Goal: Task Accomplishment & Management: Manage account settings

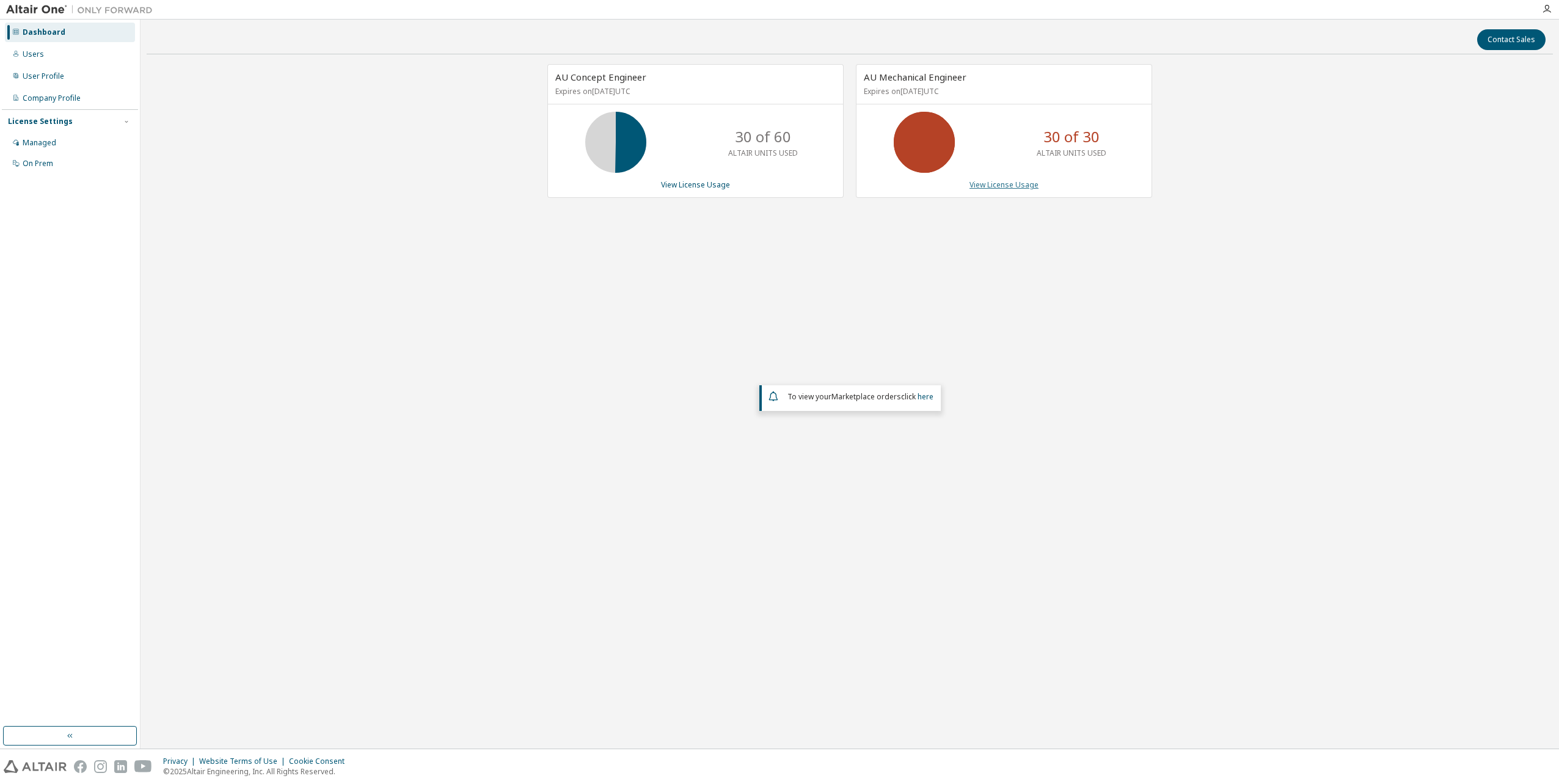
click at [993, 186] on link "View License Usage" at bounding box center [1004, 185] width 69 height 10
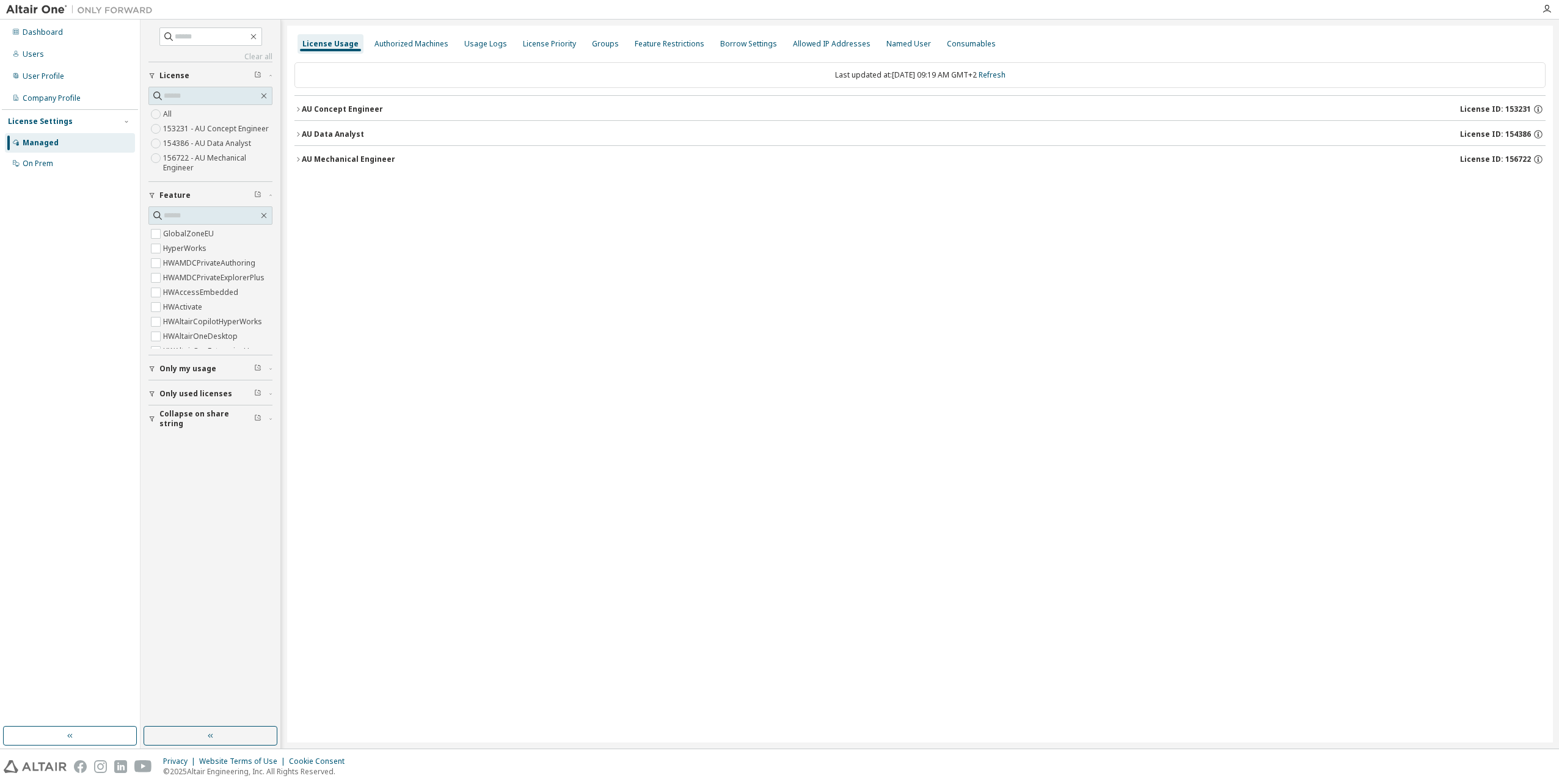
click at [297, 157] on icon "button" at bounding box center [298, 160] width 7 height 7
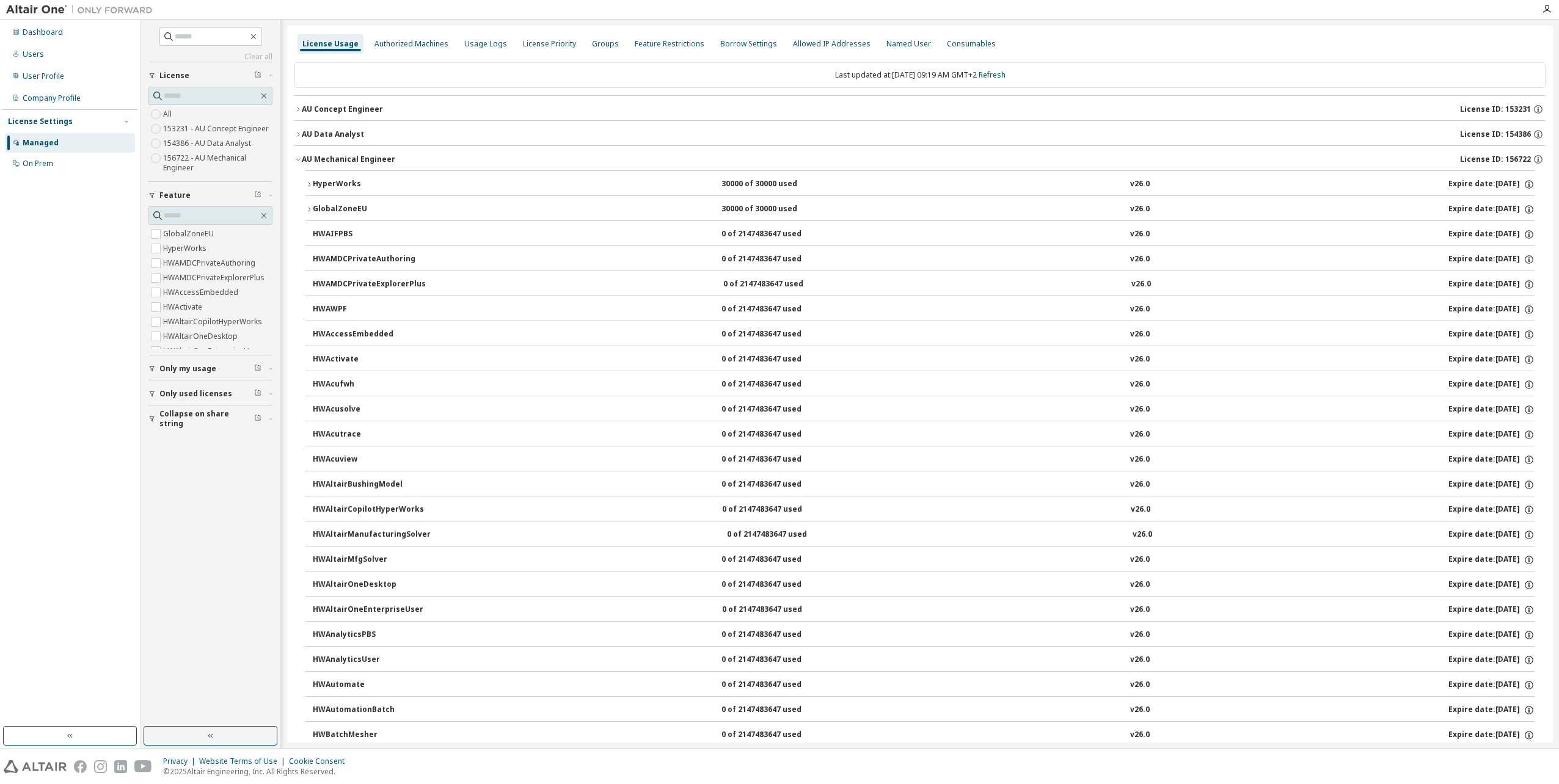
click at [309, 185] on icon "button" at bounding box center [309, 185] width 7 height 7
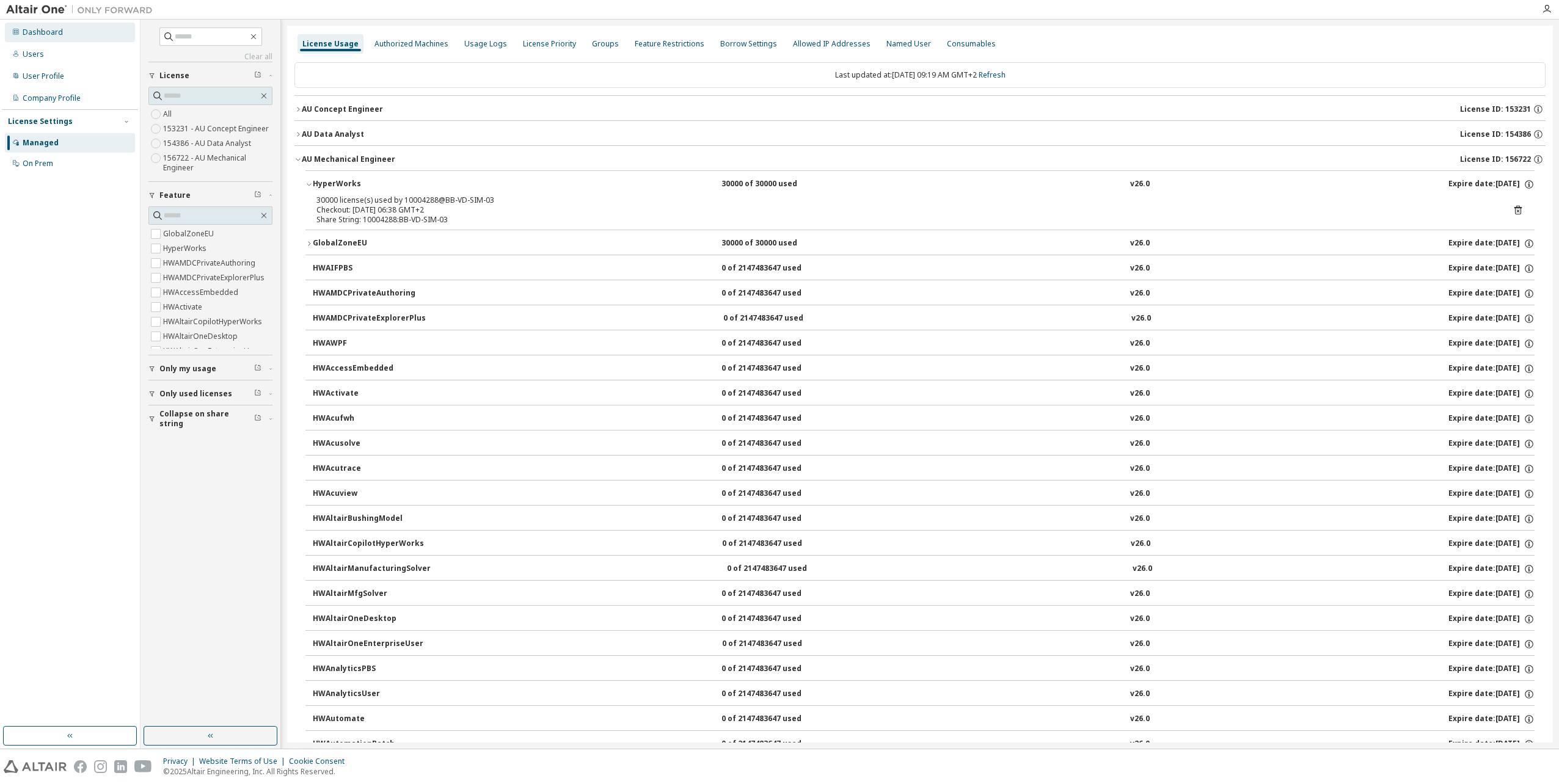
click at [53, 34] on div "Dashboard" at bounding box center [42, 32] width 40 height 9
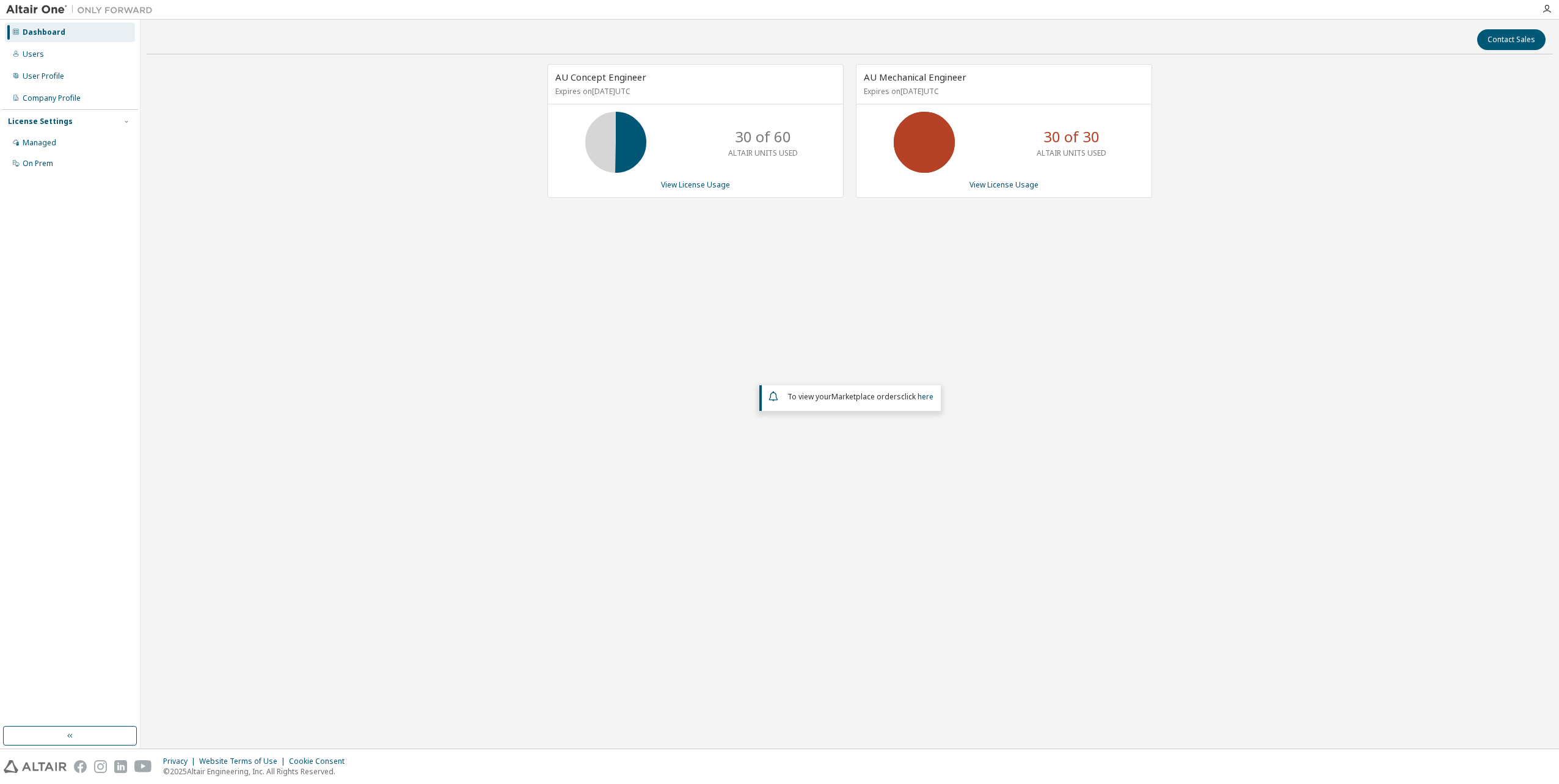
click at [787, 292] on div "AU Concept Engineer Expires on [DATE] UTC 30 of 60 ALTAIR UNITS USED View Licen…" at bounding box center [850, 319] width 1407 height 510
click at [713, 185] on link "View License Usage" at bounding box center [695, 185] width 69 height 10
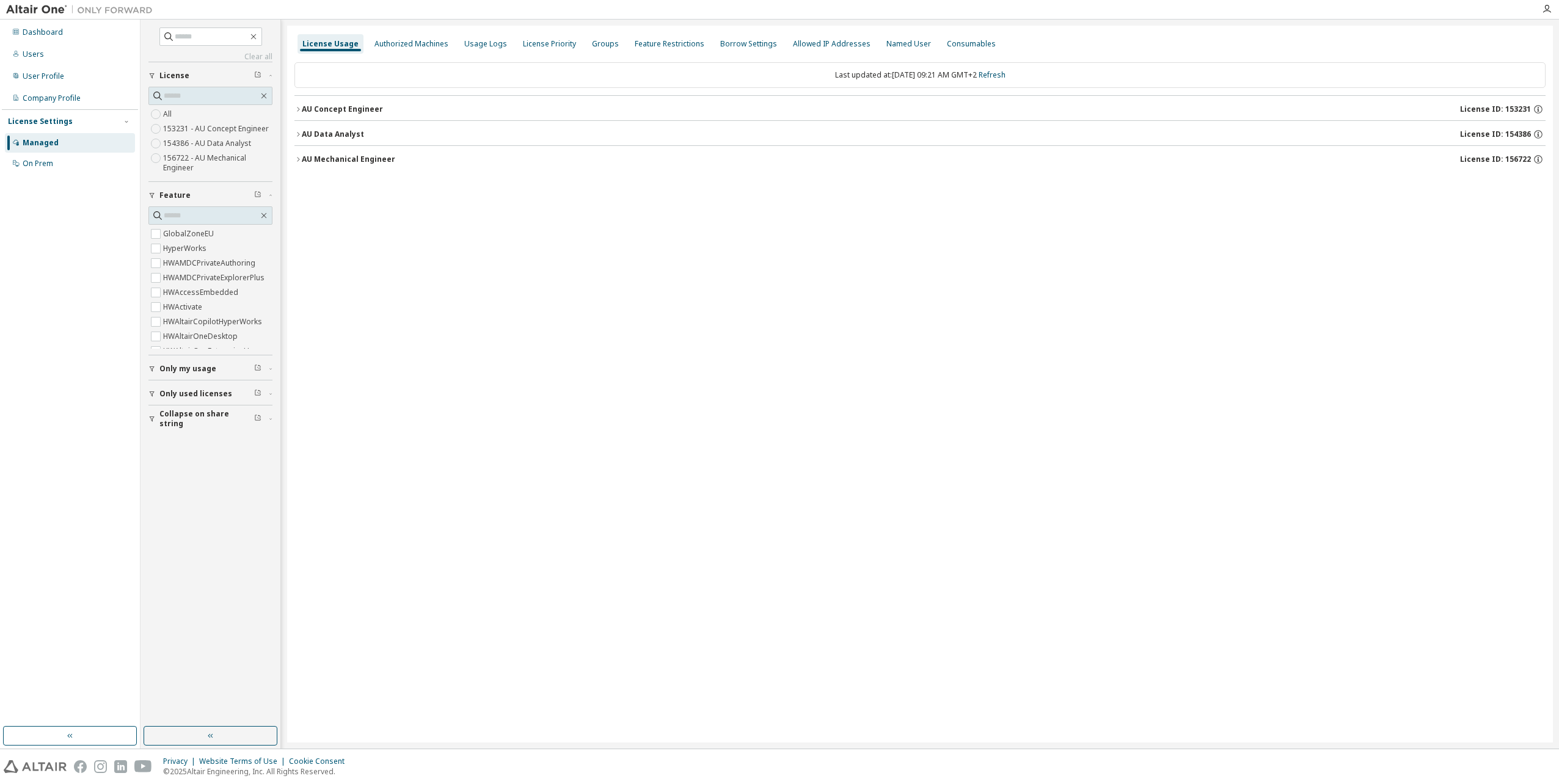
click at [298, 109] on icon "button" at bounding box center [298, 109] width 7 height 7
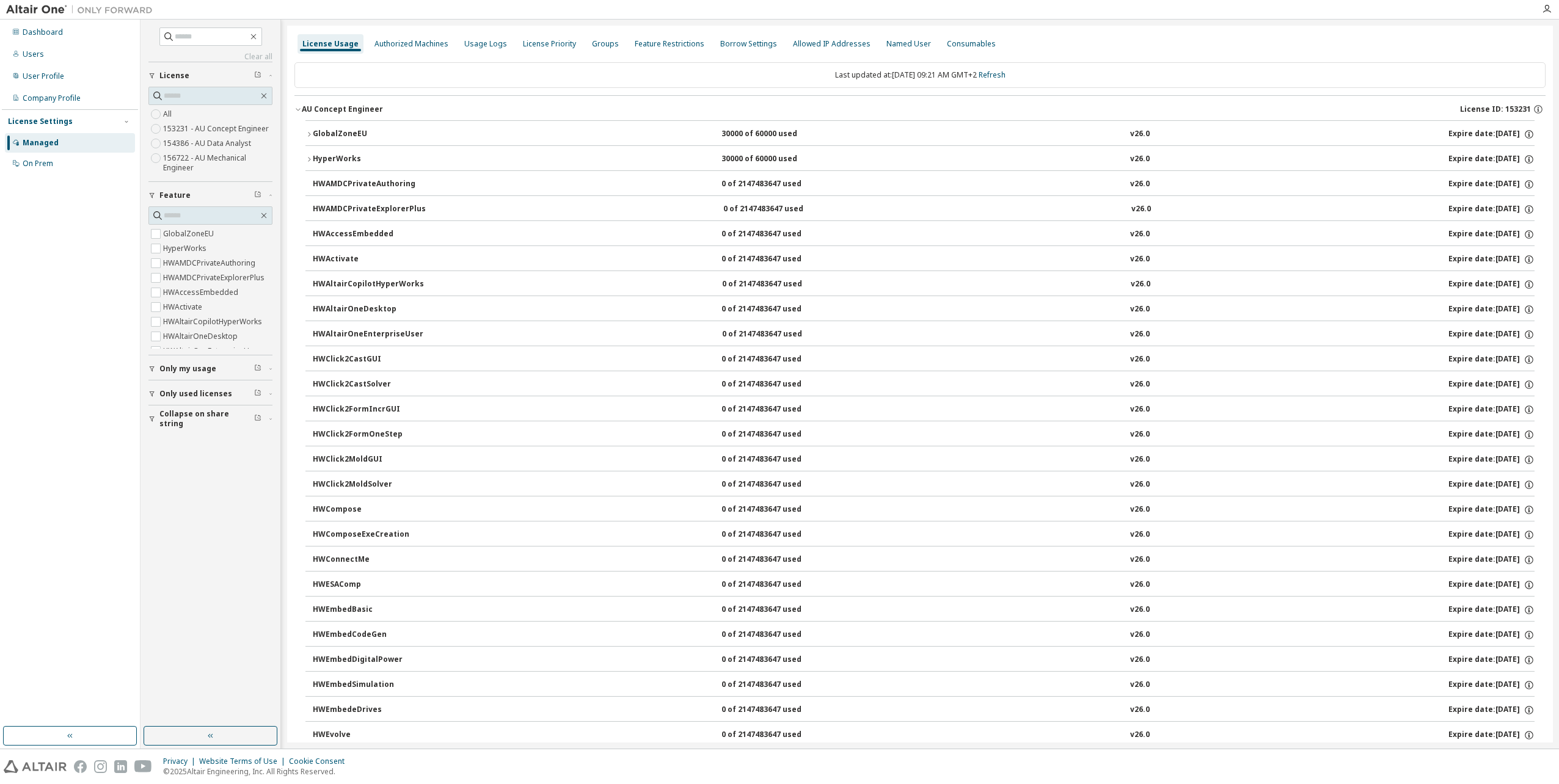
click at [307, 136] on icon "button" at bounding box center [309, 134] width 7 height 7
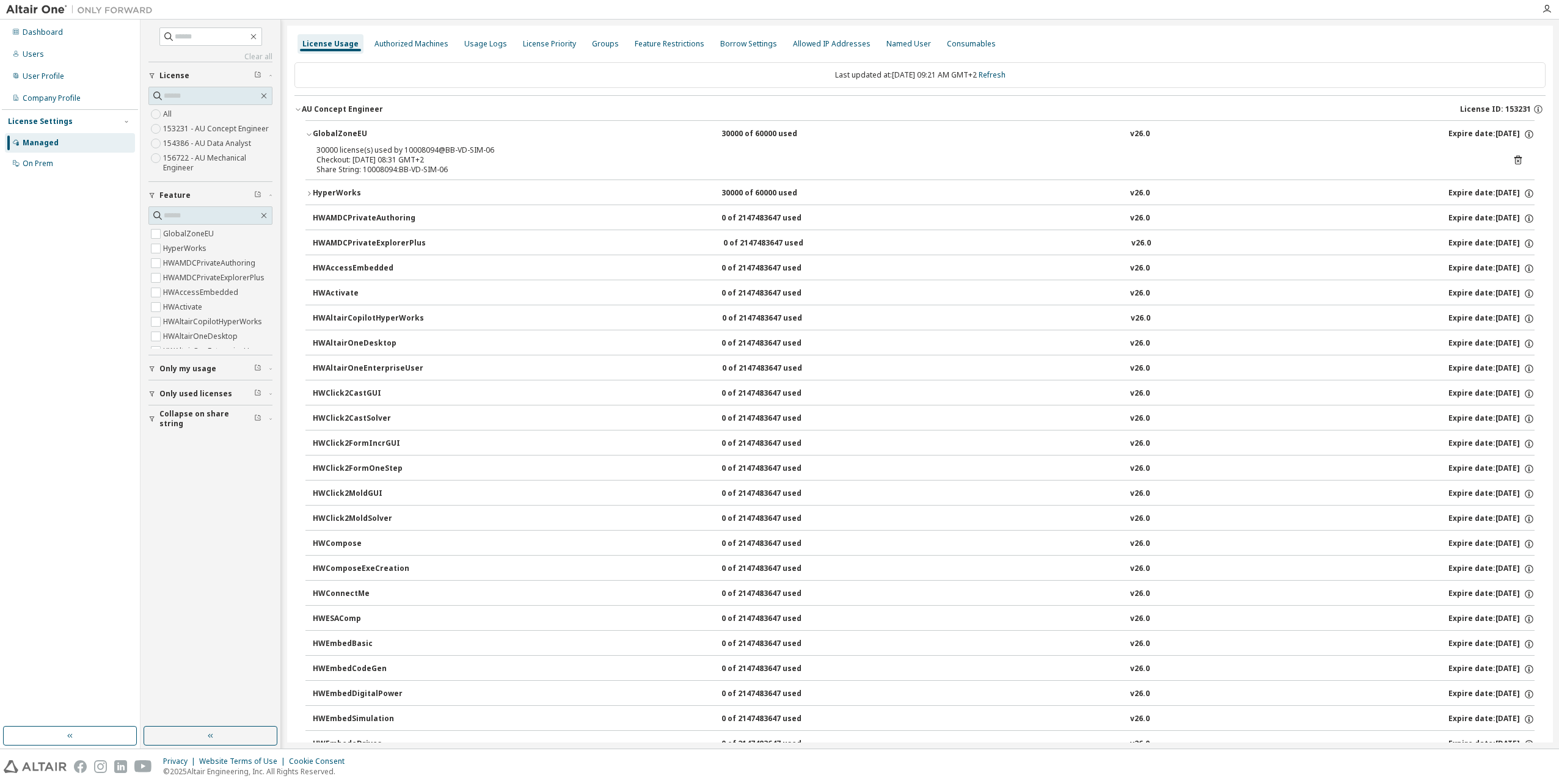
click at [296, 108] on icon "button" at bounding box center [298, 109] width 7 height 7
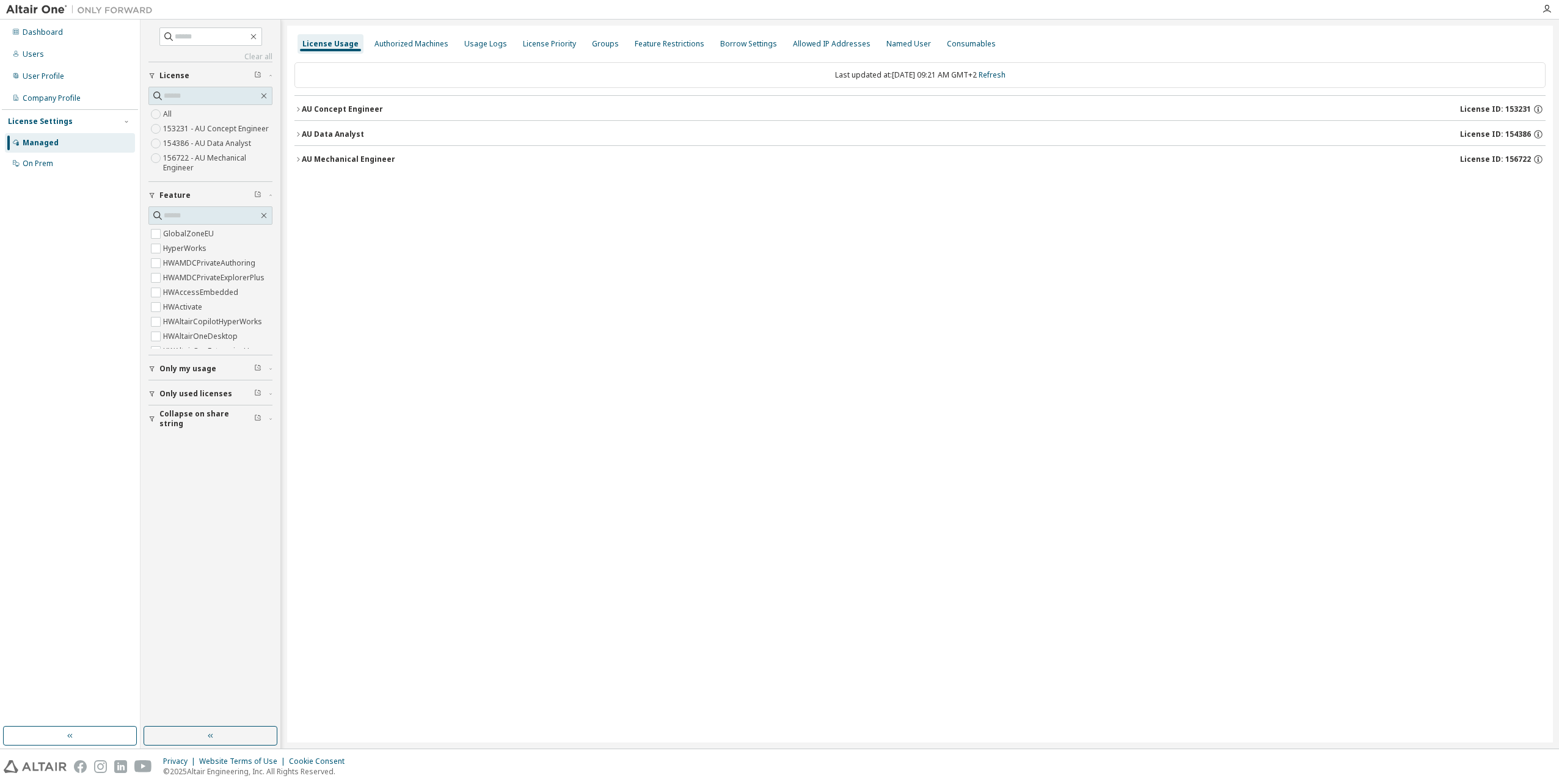
click at [298, 160] on icon "button" at bounding box center [298, 159] width 2 height 4
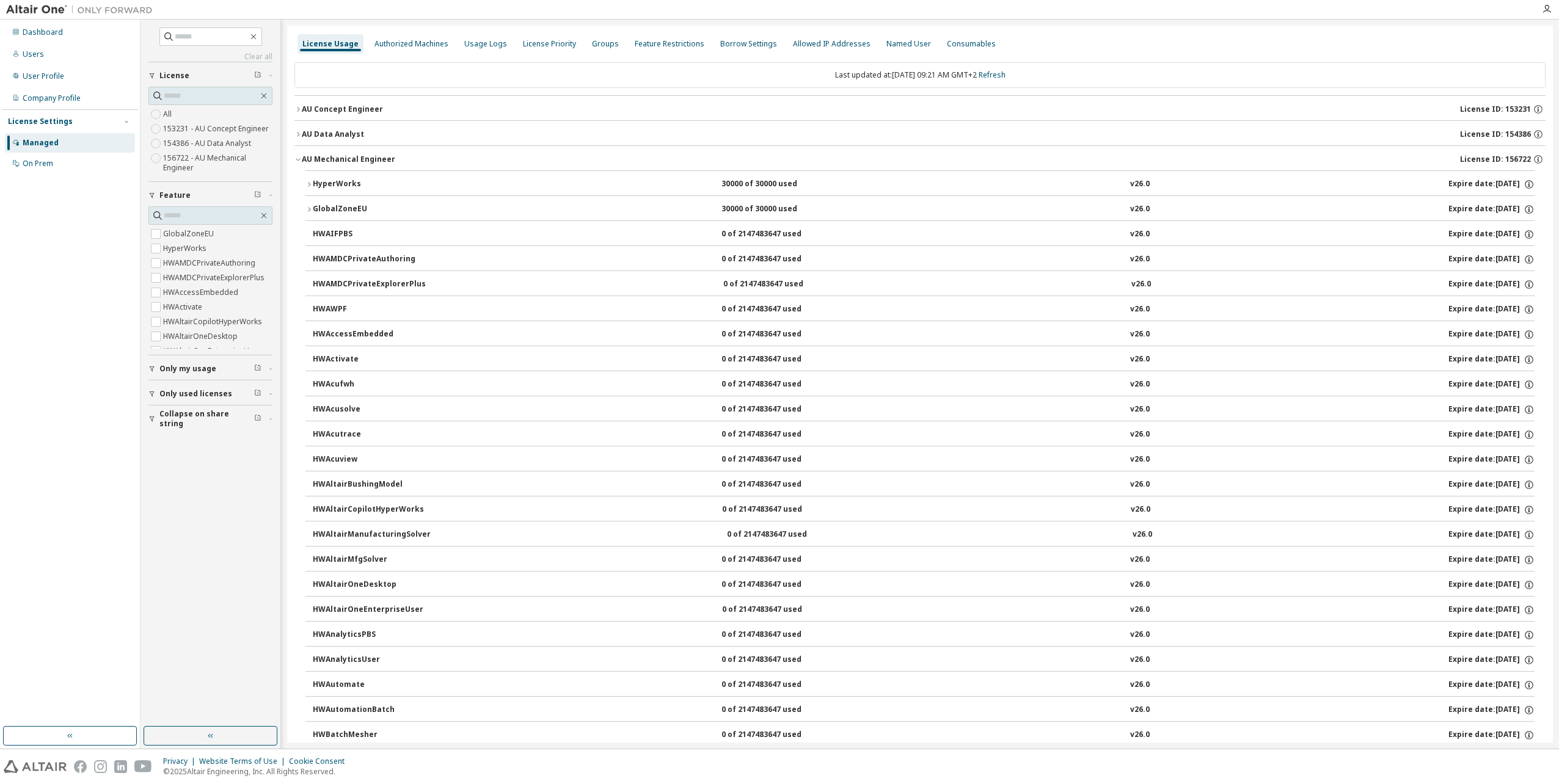
click at [306, 183] on icon "button" at bounding box center [309, 185] width 7 height 7
